Goal: Navigation & Orientation: Find specific page/section

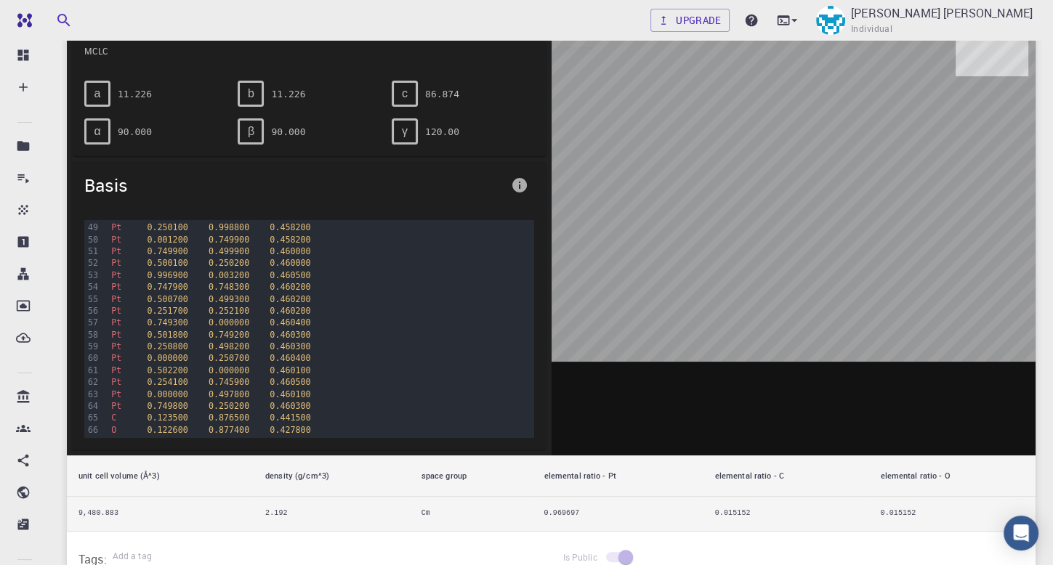
scroll to position [584, 0]
drag, startPoint x: 519, startPoint y: 455, endPoint x: 586, endPoint y: 84, distance: 377.2
click at [586, 84] on div at bounding box center [793, 230] width 485 height 452
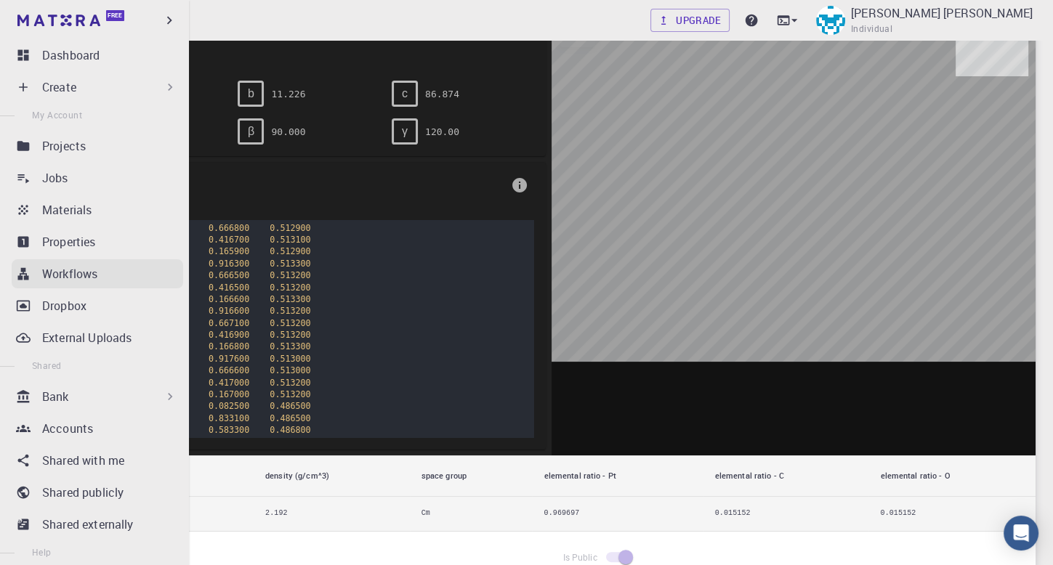
click at [73, 277] on p "Workflows" at bounding box center [69, 273] width 55 height 17
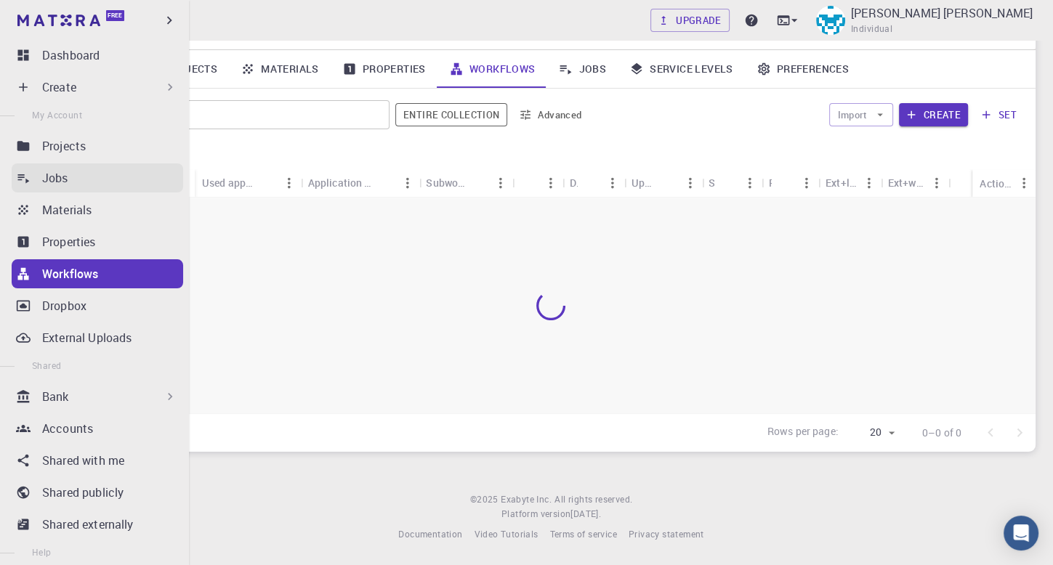
scroll to position [102, 0]
